Goal: Use online tool/utility: Utilize a website feature to perform a specific function

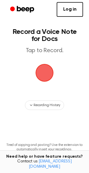
click at [45, 80] on span "button" at bounding box center [44, 73] width 26 height 26
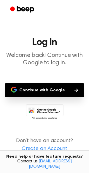
click at [50, 96] on button "Continue with Google" at bounding box center [44, 90] width 79 height 14
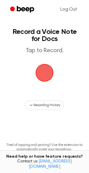
click at [43, 74] on span "button" at bounding box center [44, 73] width 25 height 25
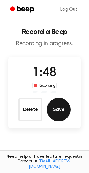
click at [63, 103] on button "Save" at bounding box center [59, 110] width 24 height 24
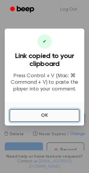
click at [35, 118] on button "OK" at bounding box center [44, 115] width 70 height 13
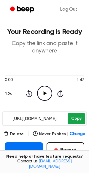
click at [72, 124] on button "Copy" at bounding box center [75, 118] width 17 height 11
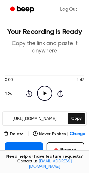
click at [48, 95] on icon "Play Audio" at bounding box center [44, 93] width 15 height 15
click at [7, 76] on div at bounding box center [44, 75] width 79 height 5
click at [48, 92] on icon "Pause Audio" at bounding box center [44, 93] width 15 height 15
click at [48, 92] on icon "Play Audio" at bounding box center [44, 93] width 15 height 15
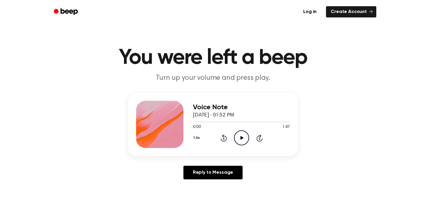
click at [237, 137] on icon "Play Audio" at bounding box center [241, 137] width 15 height 15
